Goal: Information Seeking & Learning: Learn about a topic

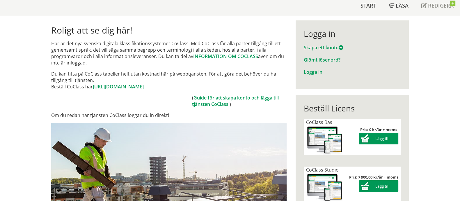
scroll to position [72, 0]
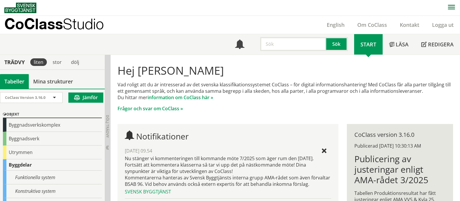
click at [277, 48] on input "text" at bounding box center [293, 44] width 66 height 14
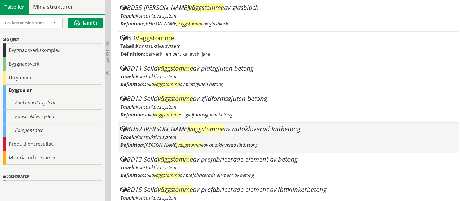
scroll to position [437, 0]
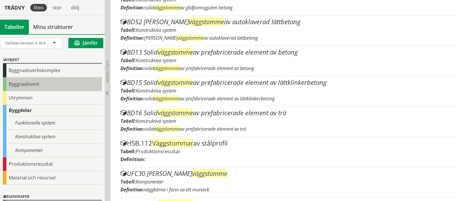
click at [39, 86] on div "Byggnadsverk" at bounding box center [52, 84] width 99 height 14
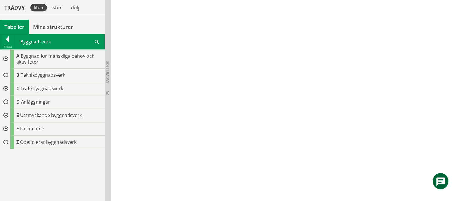
click at [6, 74] on div at bounding box center [5, 74] width 10 height 13
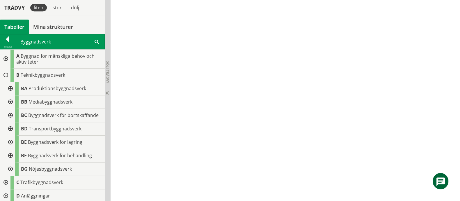
click at [10, 145] on div at bounding box center [10, 141] width 10 height 13
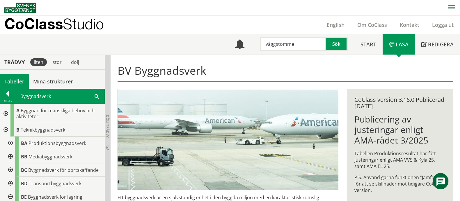
drag, startPoint x: 302, startPoint y: 45, endPoint x: 212, endPoint y: 43, distance: 89.1
click at [212, 43] on div "Meny väggstomme Sök Start Läsa" at bounding box center [232, 44] width 456 height 20
type input "u"
type input "innerväggar"
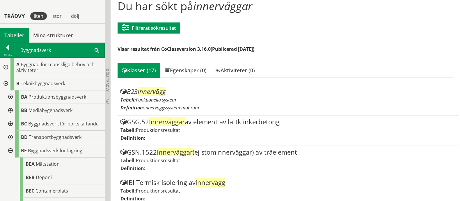
scroll to position [72, 0]
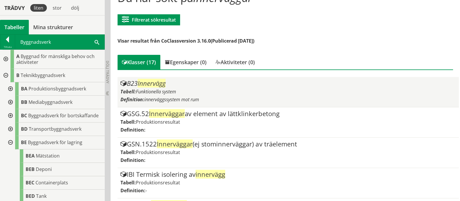
click at [150, 86] on span "Innervägg" at bounding box center [152, 83] width 28 height 9
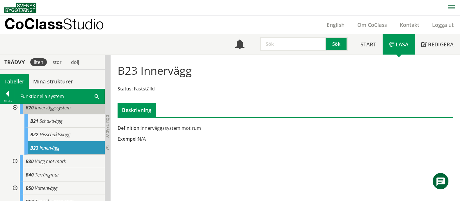
scroll to position [72, 0]
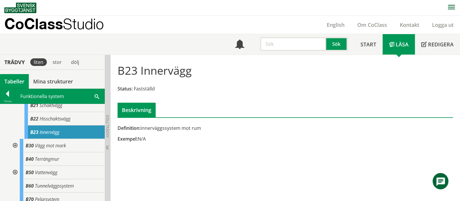
click at [295, 42] on input "text" at bounding box center [293, 44] width 66 height 14
type input "A20"
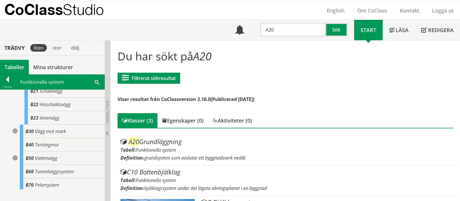
scroll to position [36, 0]
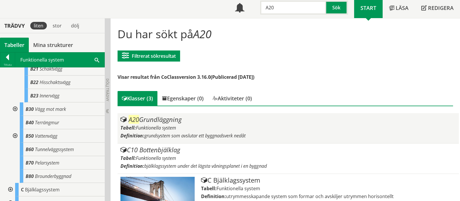
click at [154, 121] on div "A20 Grundläggning" at bounding box center [287, 119] width 335 height 7
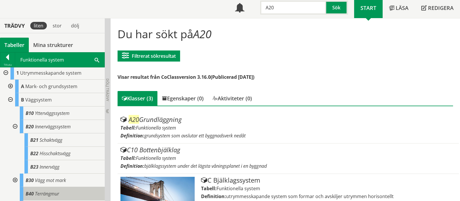
scroll to position [0, 0]
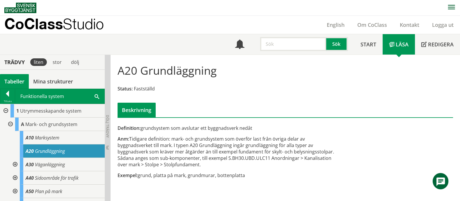
click at [278, 45] on input "text" at bounding box center [293, 44] width 66 height 14
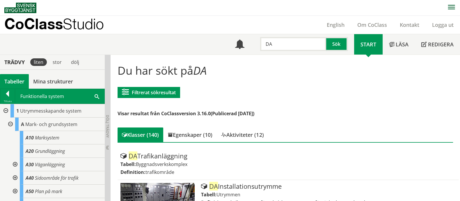
drag, startPoint x: 278, startPoint y: 38, endPoint x: 257, endPoint y: 44, distance: 21.9
click at [257, 44] on div "DA Sök" at bounding box center [302, 42] width 103 height 17
click at [285, 44] on input "DA" at bounding box center [293, 44] width 66 height 14
click at [284, 44] on input "DA" at bounding box center [293, 44] width 66 height 14
click at [267, 46] on input "DA" at bounding box center [293, 44] width 66 height 14
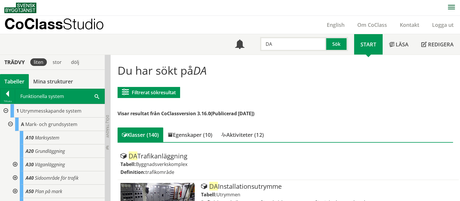
click at [267, 46] on input "DA" at bounding box center [293, 44] width 66 height 14
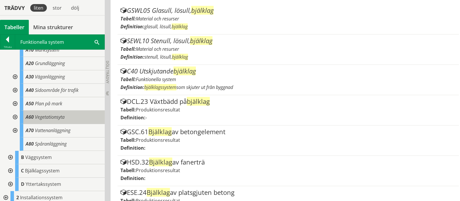
scroll to position [49, 0]
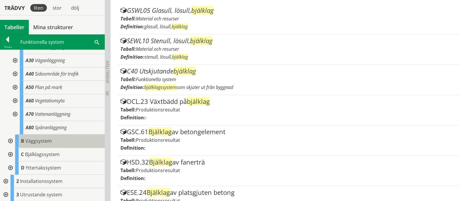
click at [40, 141] on span "Väggsystem" at bounding box center [38, 140] width 26 height 6
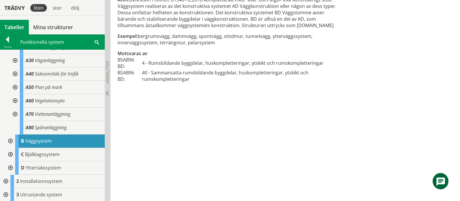
click at [9, 141] on div at bounding box center [10, 140] width 10 height 13
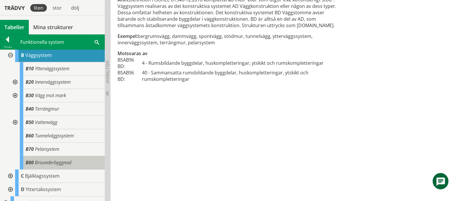
scroll to position [120, 0]
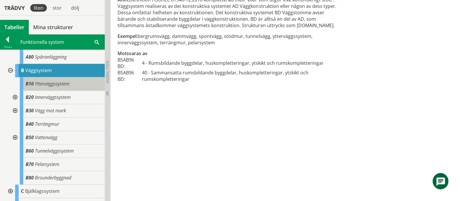
click at [58, 82] on span "Ytterväggssystem" at bounding box center [52, 83] width 35 height 6
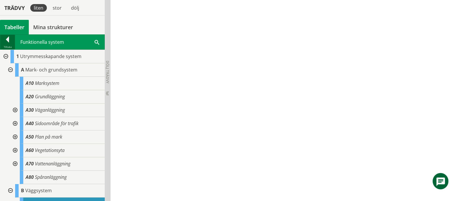
click at [4, 41] on div at bounding box center [7, 40] width 15 height 8
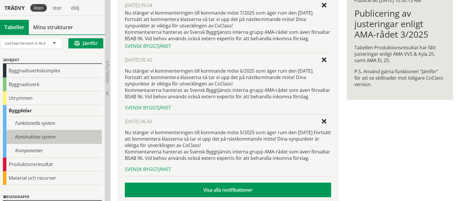
click at [39, 136] on div "Konstruktiva system" at bounding box center [52, 137] width 99 height 14
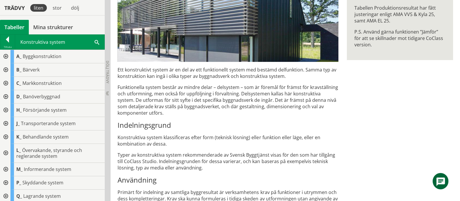
click at [6, 65] on div at bounding box center [5, 69] width 10 height 13
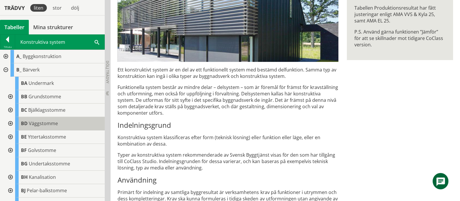
click at [30, 122] on span "Väggstomme" at bounding box center [43, 123] width 29 height 6
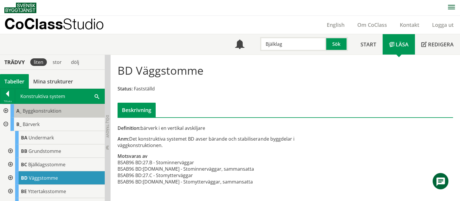
click at [42, 110] on span "Byggkonstruktion" at bounding box center [42, 110] width 39 height 6
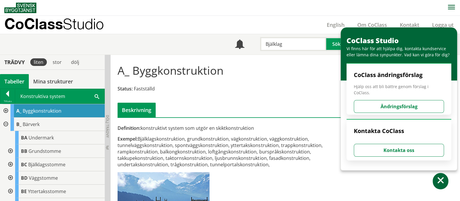
click at [5, 110] on div at bounding box center [5, 110] width 10 height 13
click at [55, 109] on span "Byggkonstruktion" at bounding box center [42, 110] width 39 height 6
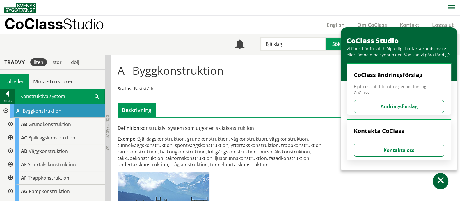
click at [7, 98] on div at bounding box center [7, 95] width 15 height 8
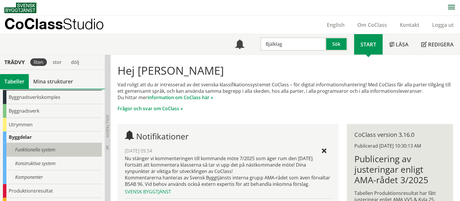
scroll to position [36, 0]
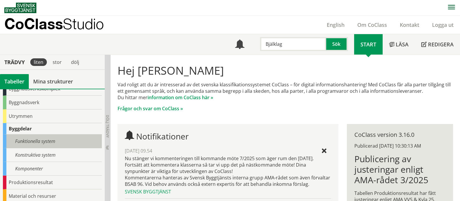
click at [44, 140] on div "Funktionella system" at bounding box center [52, 141] width 99 height 14
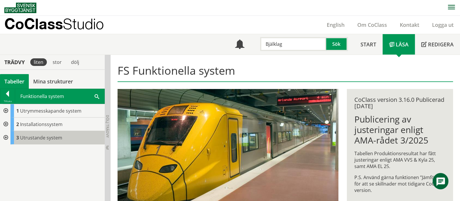
scroll to position [72, 0]
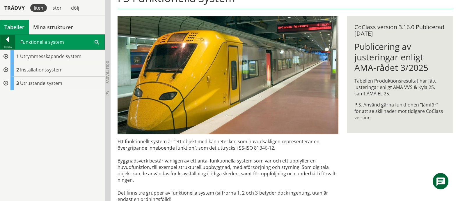
click at [6, 37] on div at bounding box center [7, 40] width 15 height 8
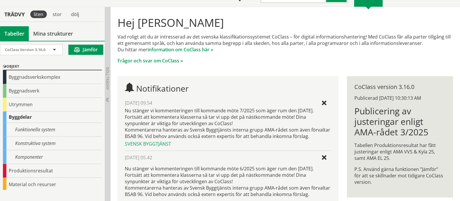
scroll to position [36, 0]
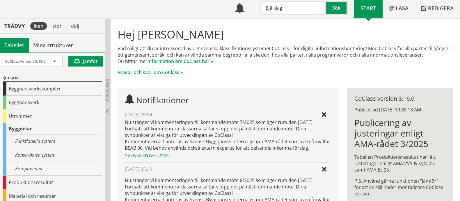
drag, startPoint x: 287, startPoint y: 8, endPoint x: 205, endPoint y: 9, distance: 82.1
click at [205, 9] on div "Meny Bjälklag Sök Start Läsa" at bounding box center [232, 8] width 456 height 20
type input "A20"
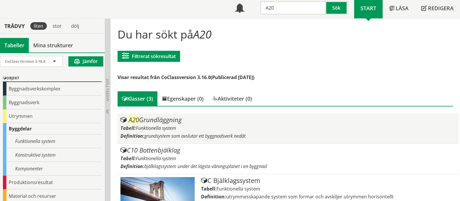
click at [171, 118] on div "A20 Grundläggning" at bounding box center [287, 119] width 335 height 7
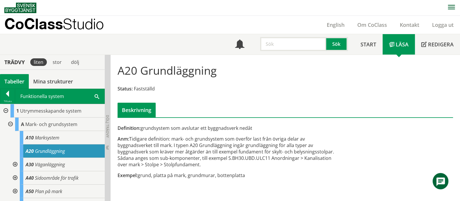
click at [284, 44] on input "text" at bounding box center [293, 44] width 66 height 14
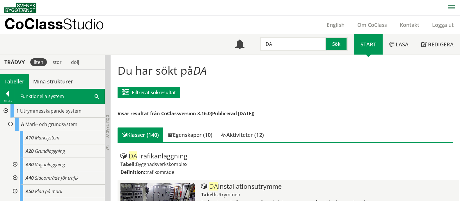
scroll to position [36, 0]
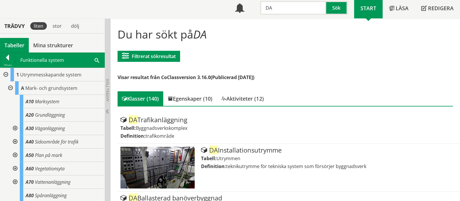
click at [286, 12] on input "DA" at bounding box center [293, 8] width 66 height 14
drag, startPoint x: 253, startPoint y: 10, endPoint x: 226, endPoint y: 11, distance: 27.1
click at [226, 11] on div "Meny DA Sök Start Läsa" at bounding box center [232, 8] width 456 height 20
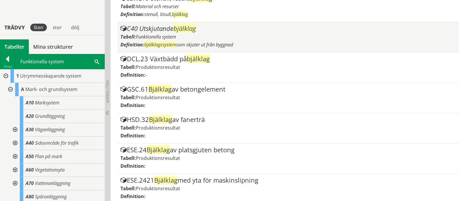
scroll to position [218, 0]
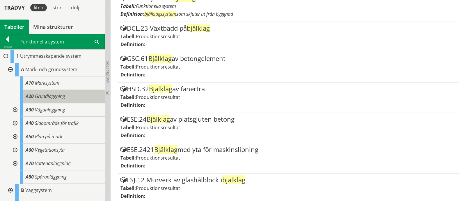
click at [61, 96] on span "Grundläggning" at bounding box center [50, 96] width 30 height 6
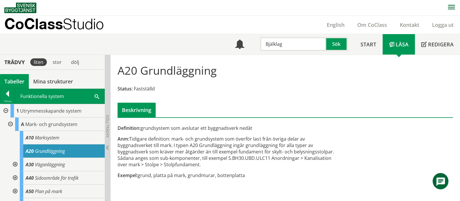
click at [290, 44] on input "Bjälklag" at bounding box center [293, 44] width 66 height 14
drag, startPoint x: 290, startPoint y: 44, endPoint x: 228, endPoint y: 43, distance: 62.0
click at [228, 44] on div "Meny Bjälklag Sök Start Läsa" at bounding box center [232, 44] width 456 height 20
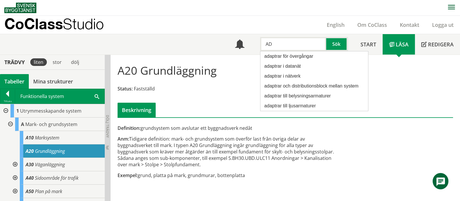
type input "AD"
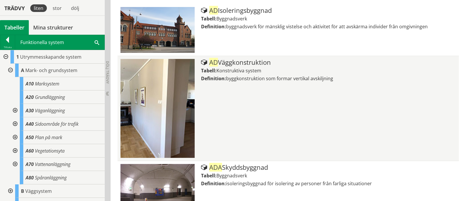
scroll to position [182, 0]
